Goal: Task Accomplishment & Management: Use online tool/utility

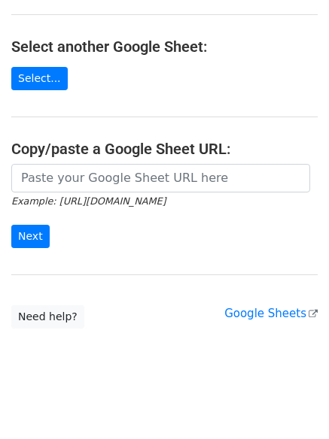
scroll to position [261, 0]
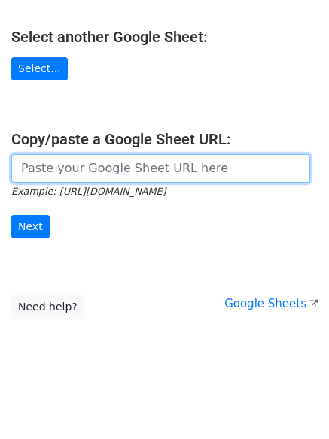
drag, startPoint x: 81, startPoint y: 162, endPoint x: 56, endPoint y: 210, distance: 54.5
click at [81, 162] on input "url" at bounding box center [160, 168] width 299 height 29
paste input "https://docs.google.com/spreadsheets/d/16bJMIzfk03dfIC95wQN6uOpLnBLvN1dpwgafmvI…"
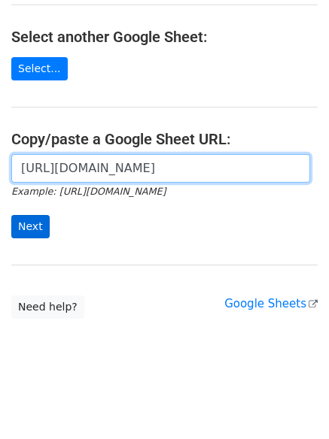
scroll to position [0, 324]
type input "https://docs.google.com/spreadsheets/d/16bJMIzfk03dfIC95wQN6uOpLnBLvN1dpwgafmvI…"
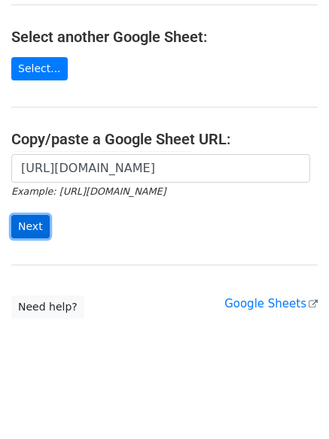
click at [36, 223] on input "Next" at bounding box center [30, 226] width 38 height 23
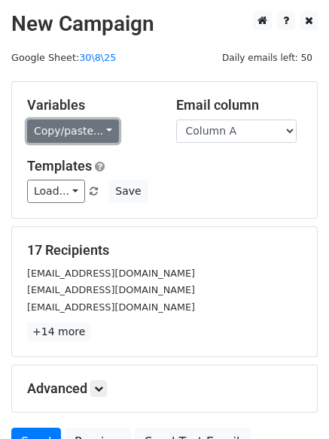
click at [74, 127] on link "Copy/paste..." at bounding box center [73, 131] width 92 height 23
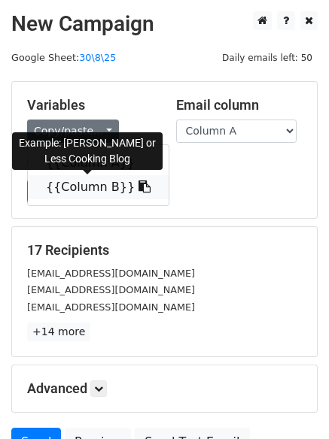
click at [83, 180] on link "{{Column B}}" at bounding box center [98, 187] width 141 height 24
